Goal: Navigation & Orientation: Find specific page/section

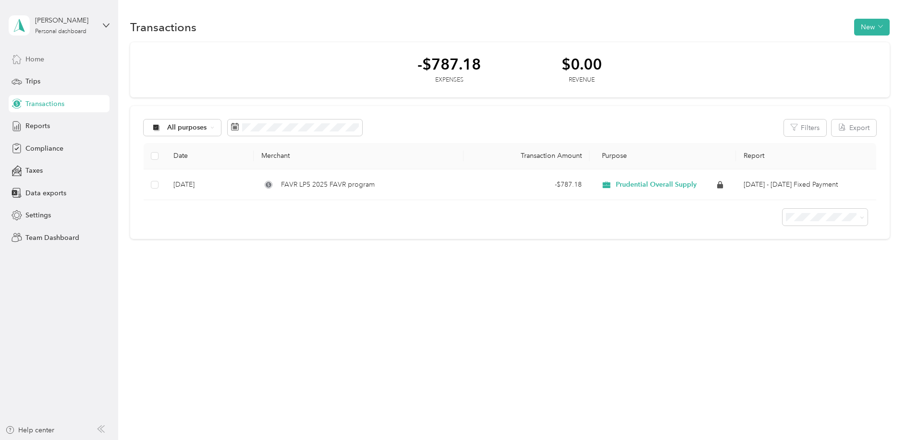
click at [29, 60] on span "Home" at bounding box center [34, 59] width 19 height 10
